Goal: Transaction & Acquisition: Obtain resource

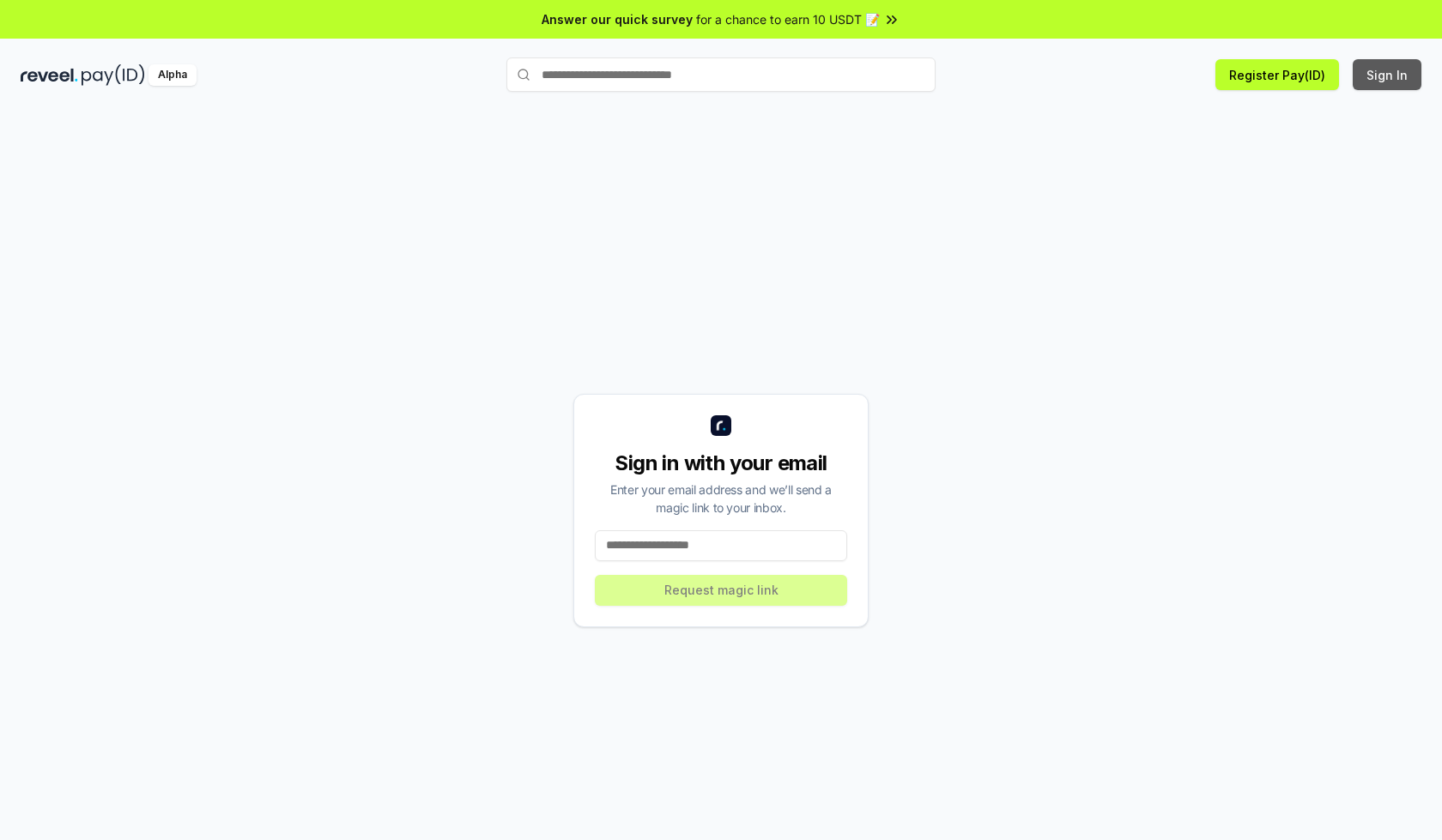
click at [1388, 75] on button "Sign In" at bounding box center [1387, 75] width 69 height 31
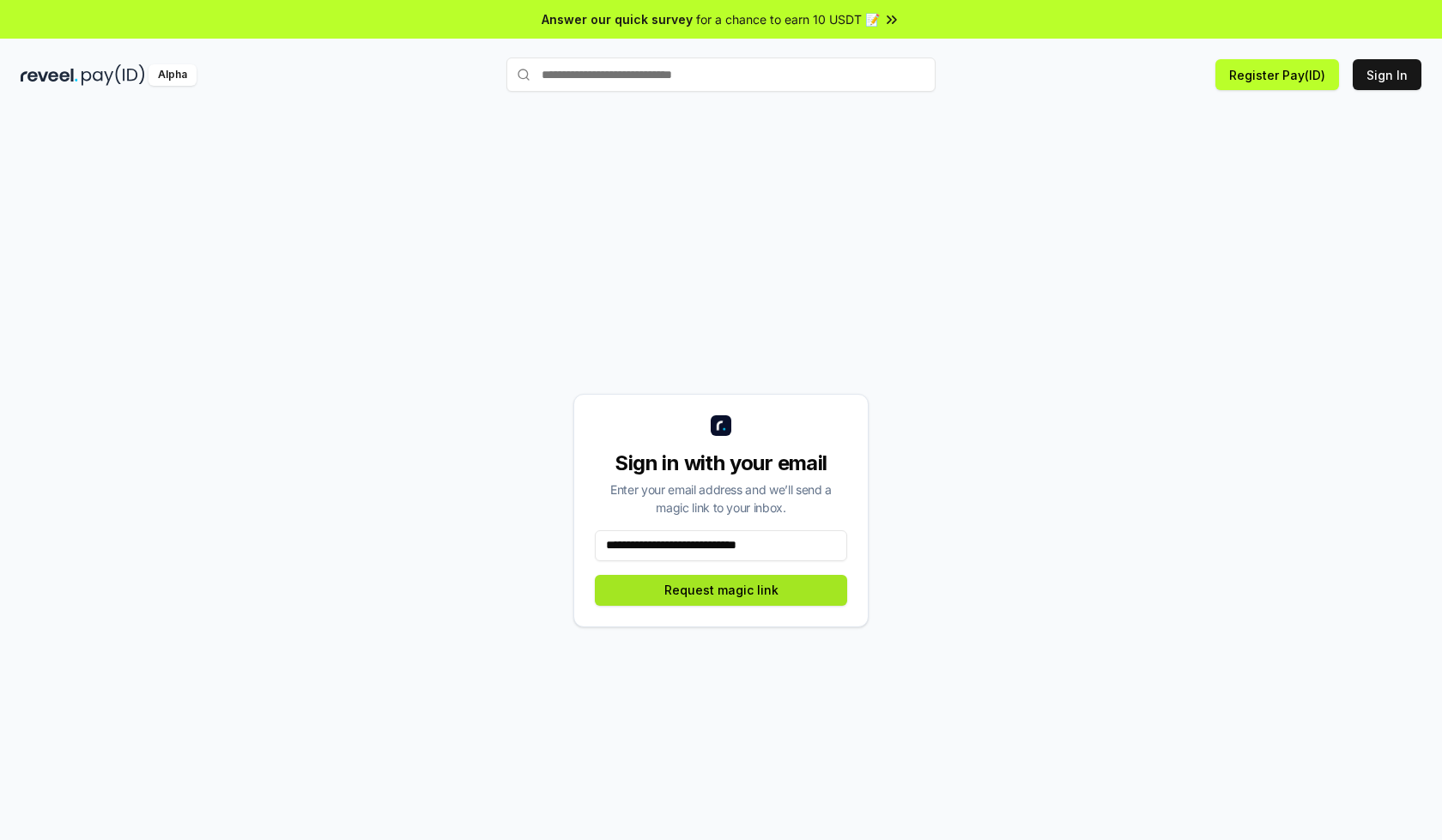
type input "**********"
click at [721, 589] on button "Request magic link" at bounding box center [721, 590] width 253 height 31
